Goal: Find specific page/section: Find specific page/section

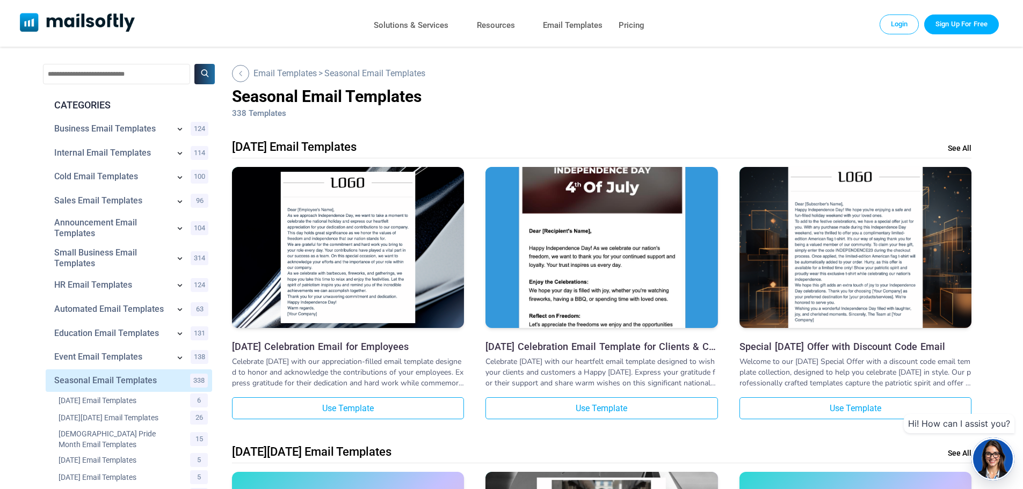
click at [105, 74] on input "text" at bounding box center [116, 74] width 147 height 20
type input "**********"
click at [194, 64] on button at bounding box center [204, 74] width 20 height 20
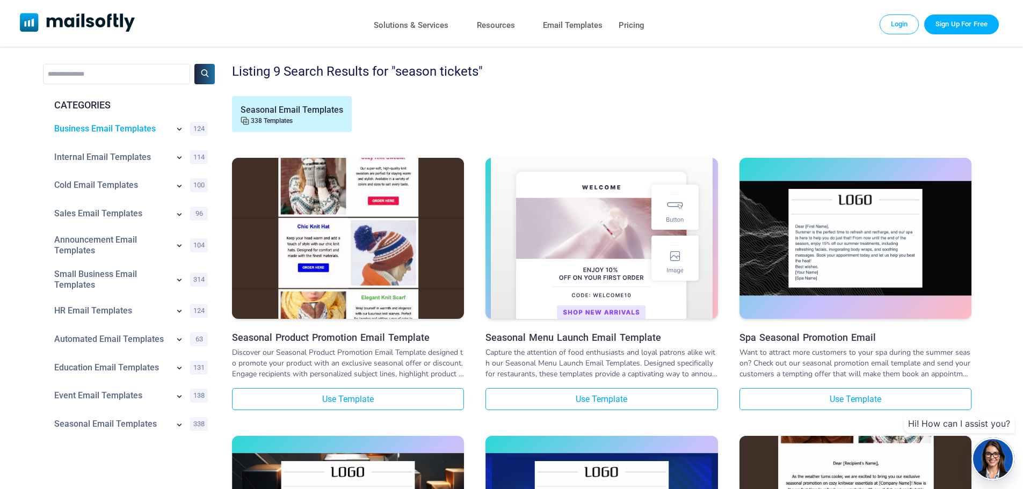
click at [140, 127] on link "Business Email Templates" at bounding box center [111, 128] width 114 height 11
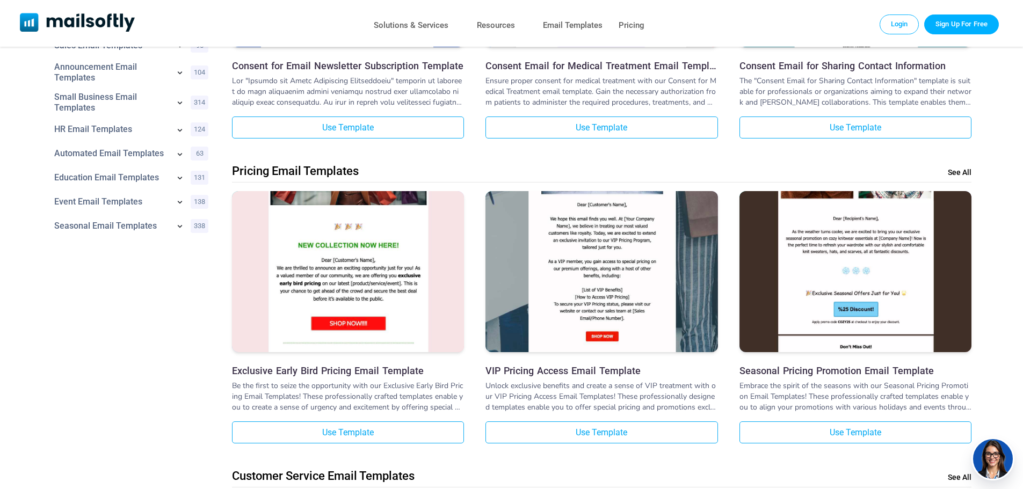
scroll to position [161, 0]
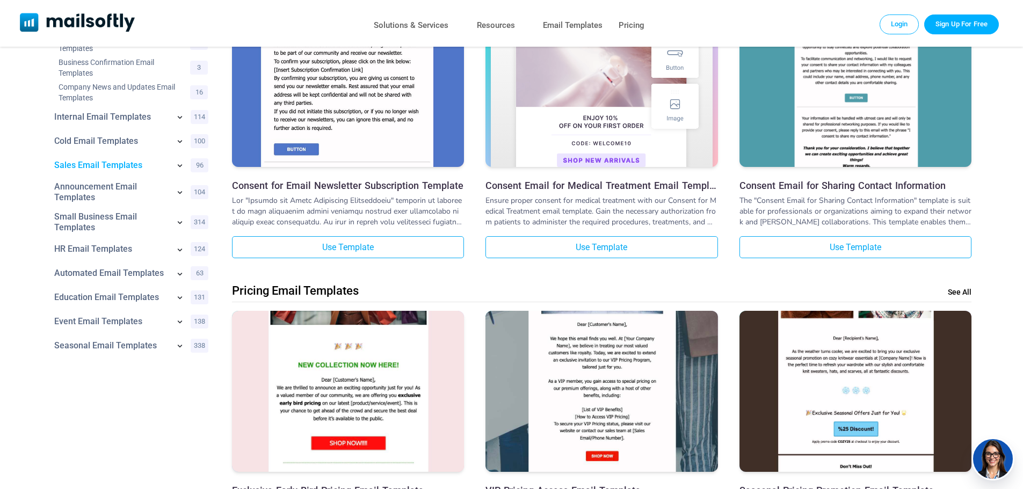
click at [115, 168] on link "Sales Email Templates" at bounding box center [111, 165] width 115 height 11
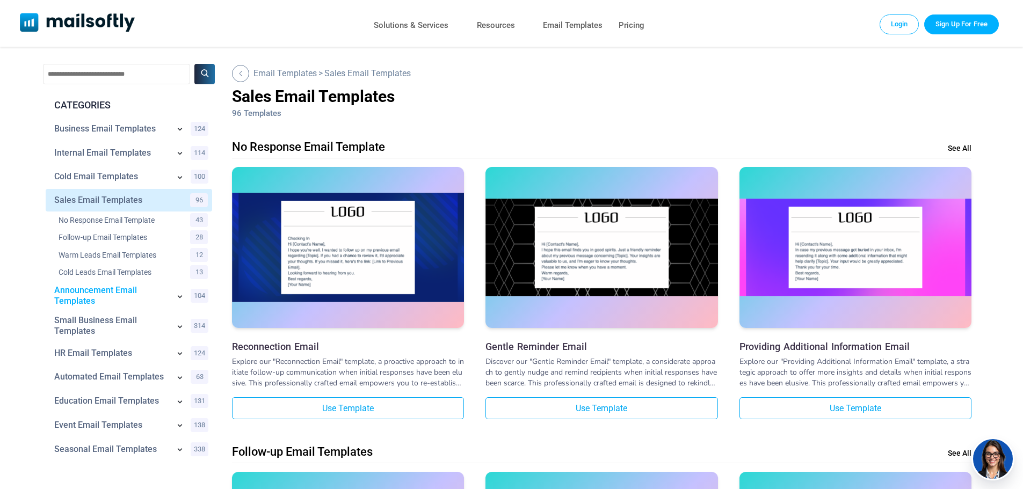
click at [71, 299] on link "Announcement Email Templates" at bounding box center [111, 295] width 115 height 21
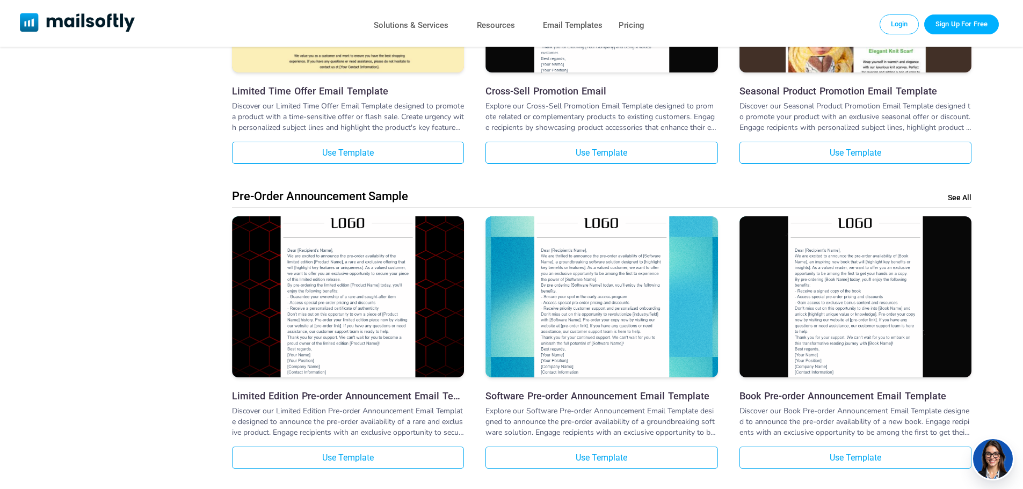
scroll to position [1127, 0]
